Goal: Information Seeking & Learning: Check status

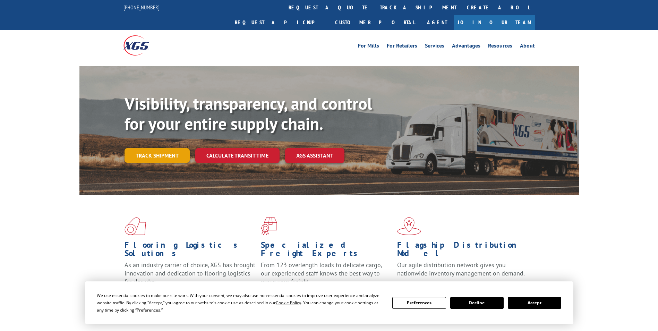
click at [164, 148] on link "Track shipment" at bounding box center [157, 155] width 65 height 15
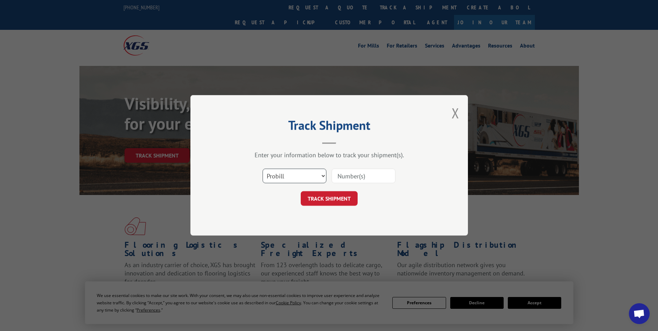
click at [282, 176] on select "Select category... Probill BOL PO" at bounding box center [295, 176] width 64 height 15
select select "bol"
click at [263, 169] on select "Select category... Probill BOL PO" at bounding box center [295, 176] width 64 height 15
click at [345, 170] on input at bounding box center [364, 176] width 64 height 15
paste input "5169352"
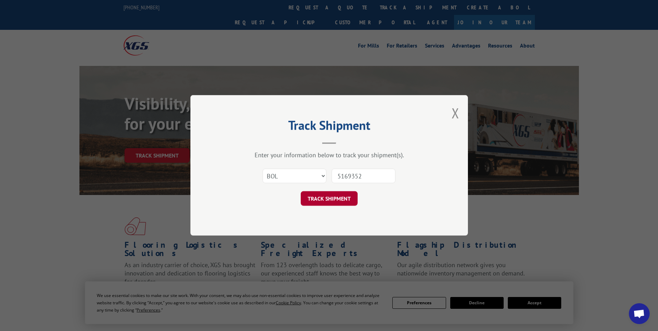
type input "5169352"
click at [320, 202] on button "TRACK SHIPMENT" at bounding box center [329, 198] width 57 height 15
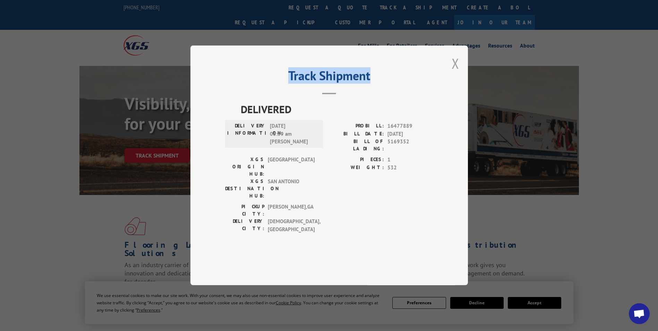
click at [452, 81] on div "Track Shipment DELIVERED DELIVERY INFORMATION: [DATE] 08:39 am [PERSON_NAME] PR…" at bounding box center [328, 165] width 277 height 240
click at [455, 72] on button "Close modal" at bounding box center [456, 63] width 8 height 18
